Goal: Find specific page/section: Find specific page/section

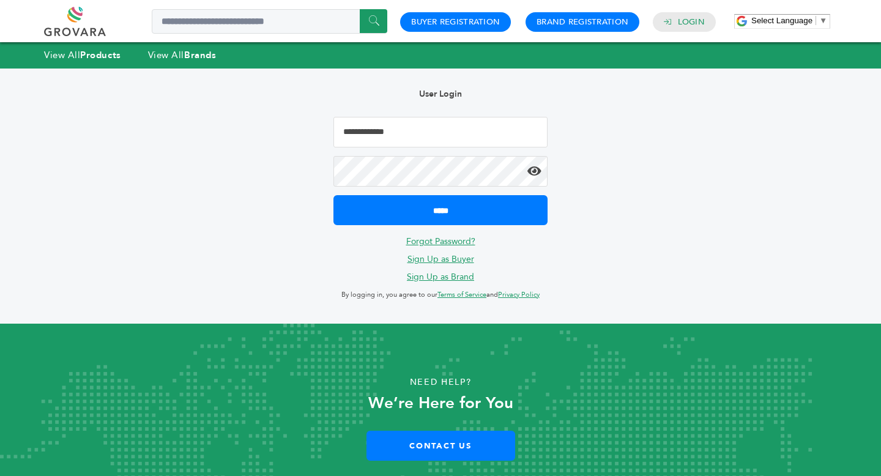
click at [415, 141] on input "Email Address" at bounding box center [440, 132] width 214 height 31
type input "**********"
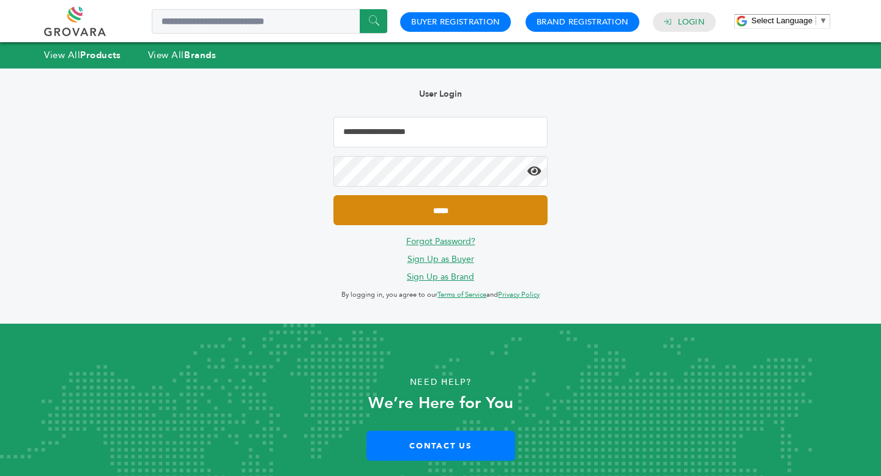
click at [470, 208] on input "*****" at bounding box center [440, 210] width 214 height 30
